Goal: Information Seeking & Learning: Learn about a topic

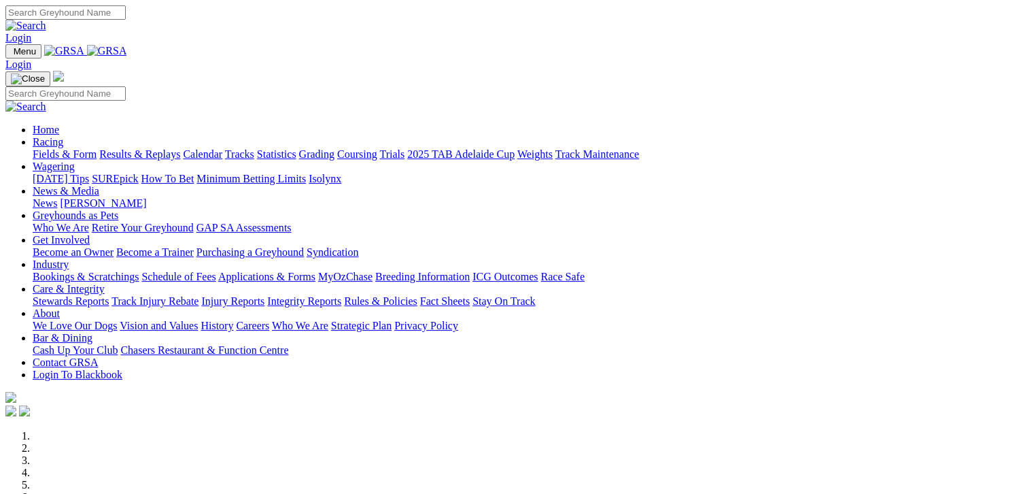
click at [33, 148] on link "Fields & Form" at bounding box center [65, 154] width 64 height 12
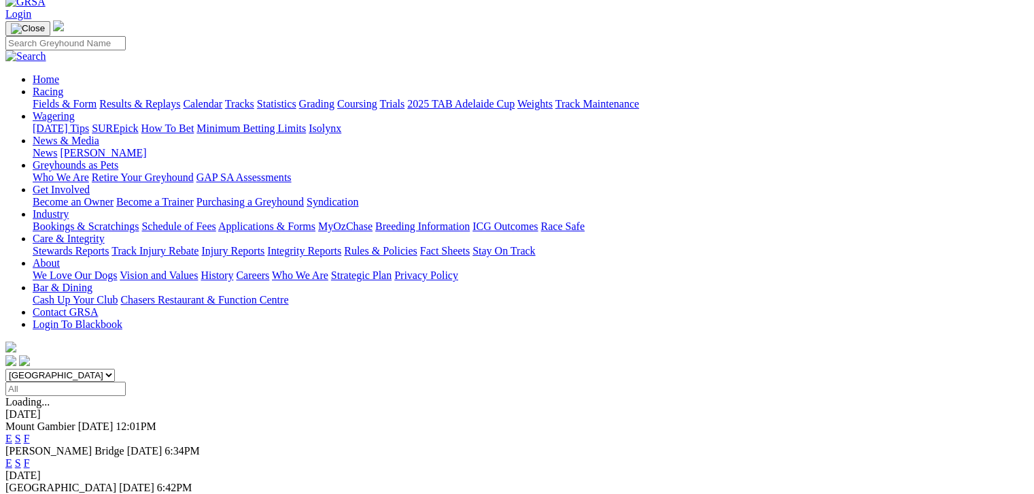
scroll to position [84, 0]
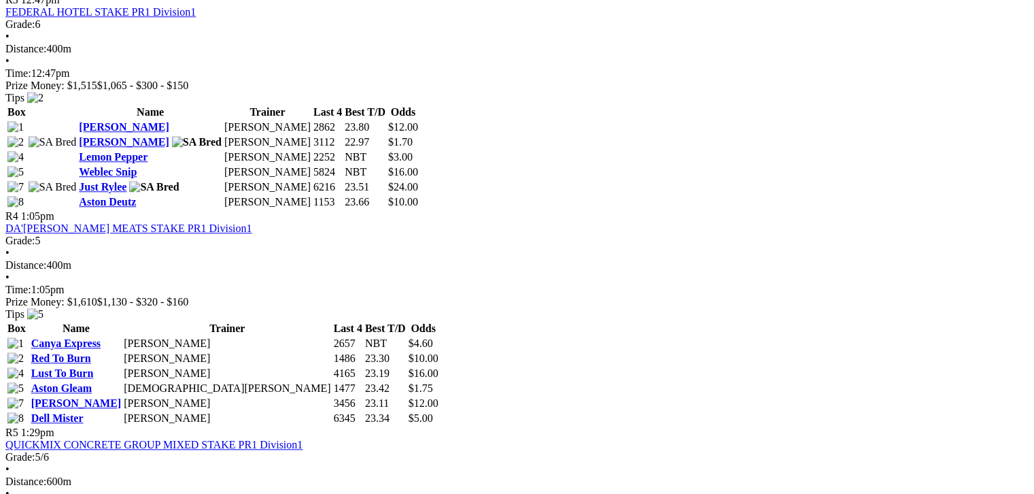
scroll to position [1172, 0]
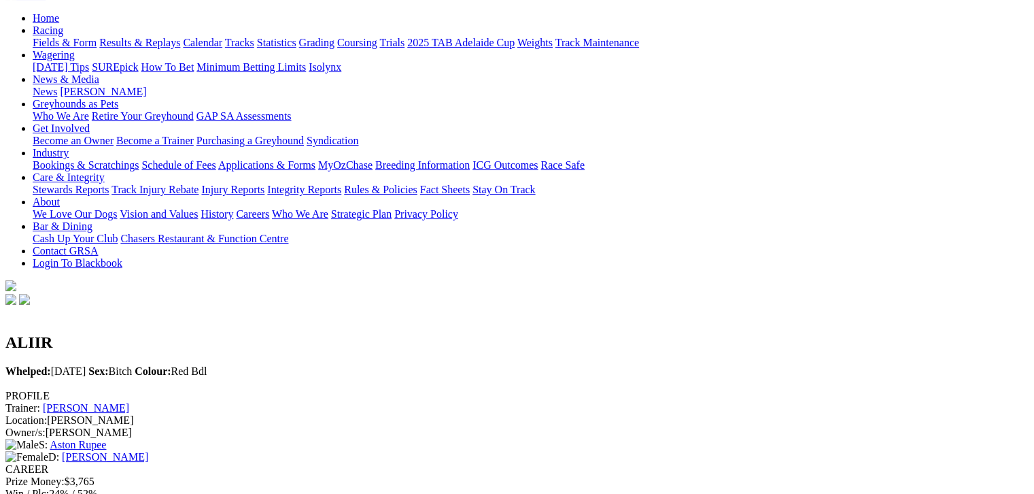
scroll to position [136, 0]
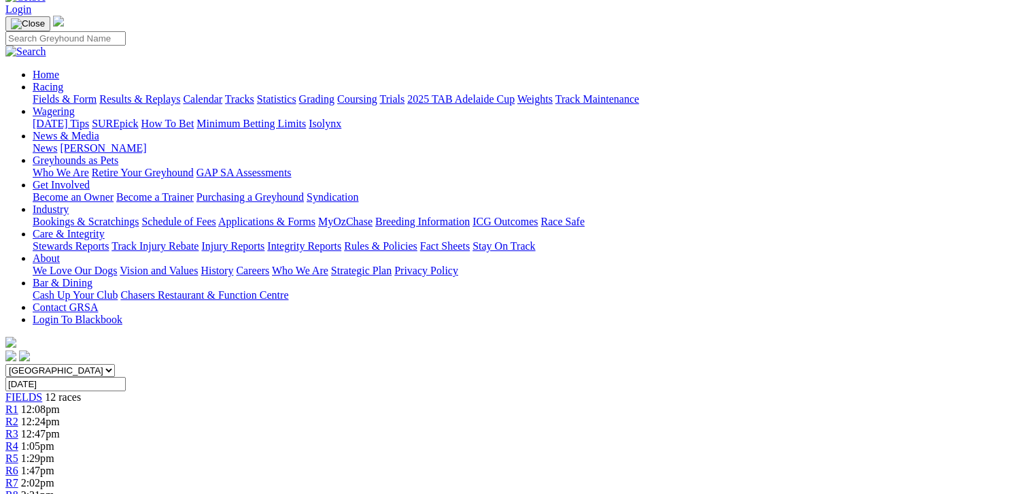
scroll to position [84, 0]
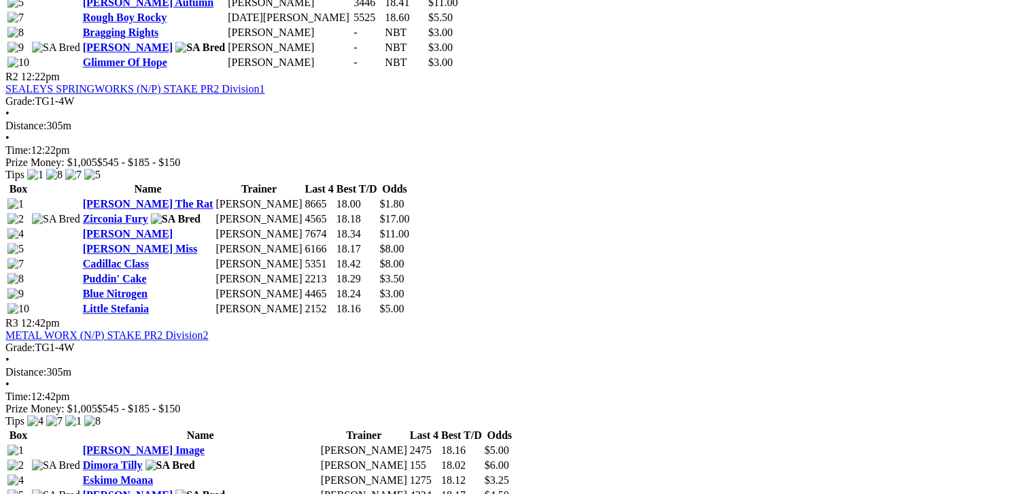
scroll to position [900, 0]
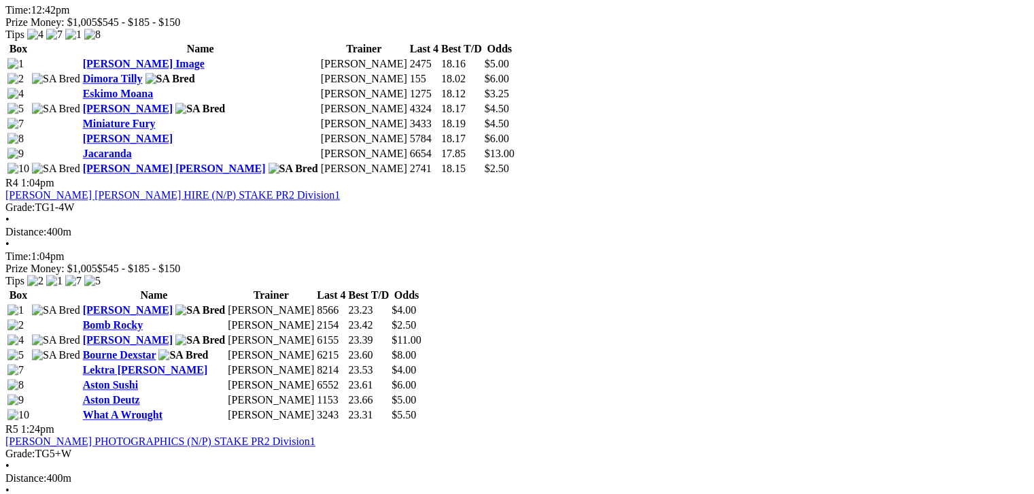
scroll to position [1308, 0]
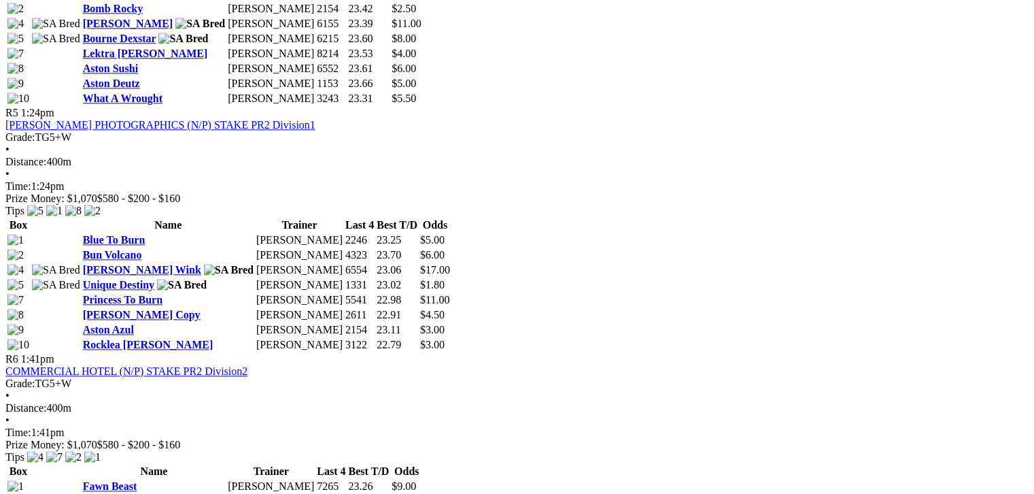
scroll to position [1598, 0]
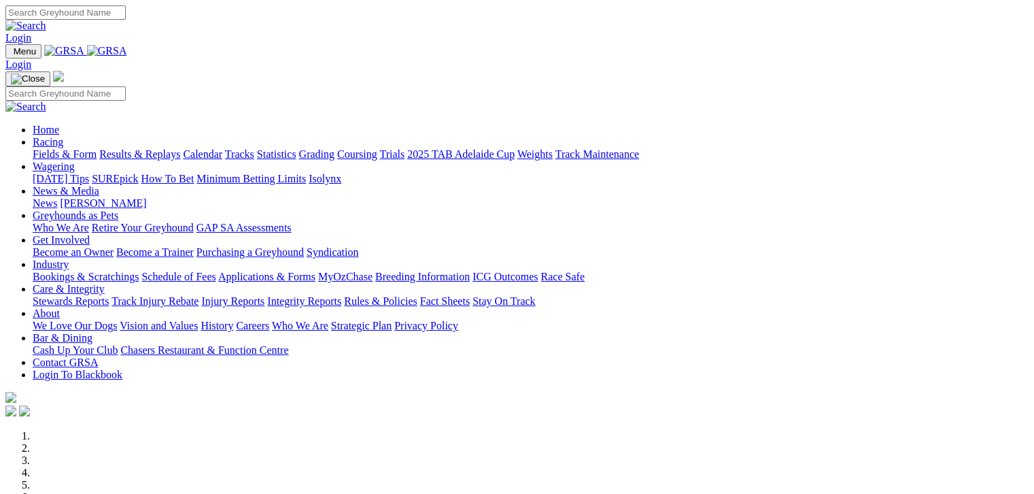
click at [41, 148] on link "Fields & Form" at bounding box center [65, 154] width 64 height 12
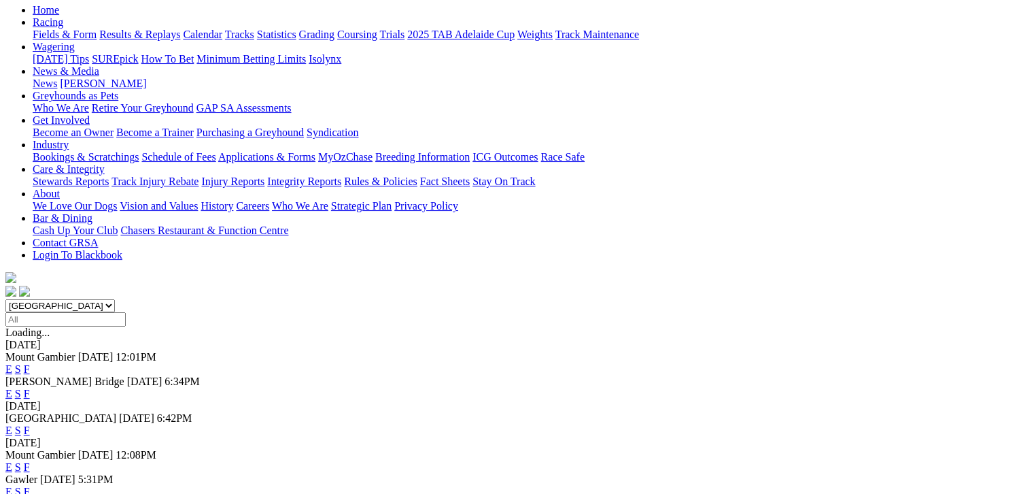
scroll to position [170, 0]
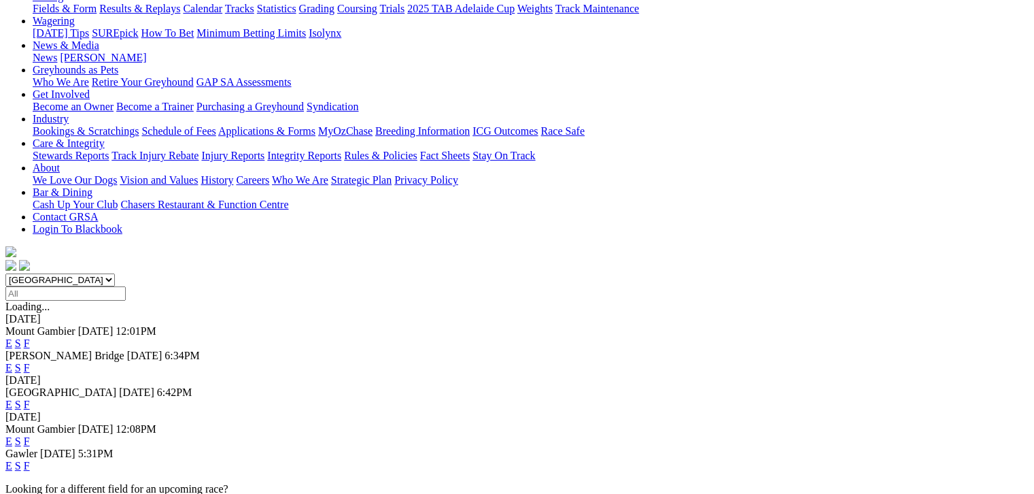
click at [30, 435] on link "F" at bounding box center [27, 441] width 6 height 12
